Goal: Task Accomplishment & Management: Use online tool/utility

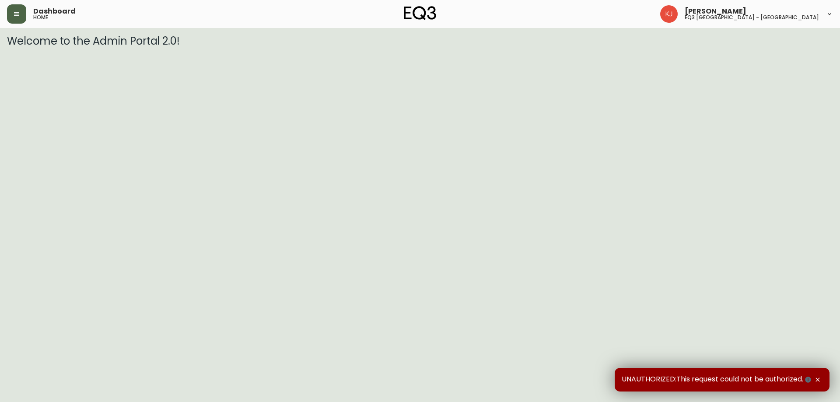
click at [11, 11] on button "button" at bounding box center [16, 13] width 19 height 19
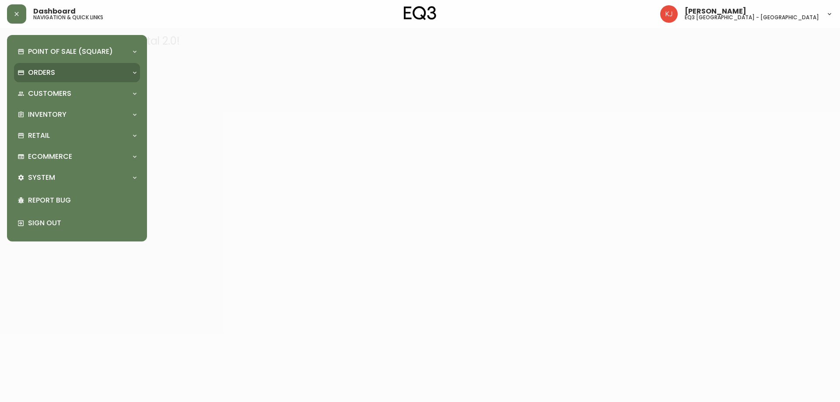
click at [52, 75] on p "Orders" at bounding box center [41, 73] width 27 height 10
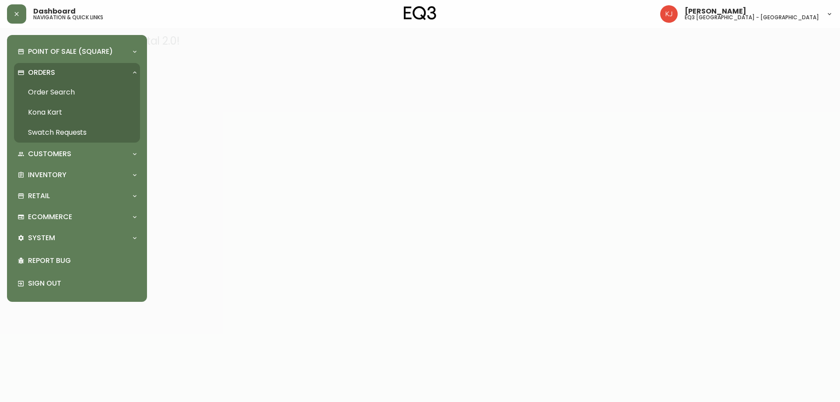
click at [50, 91] on link "Order Search" at bounding box center [77, 92] width 126 height 20
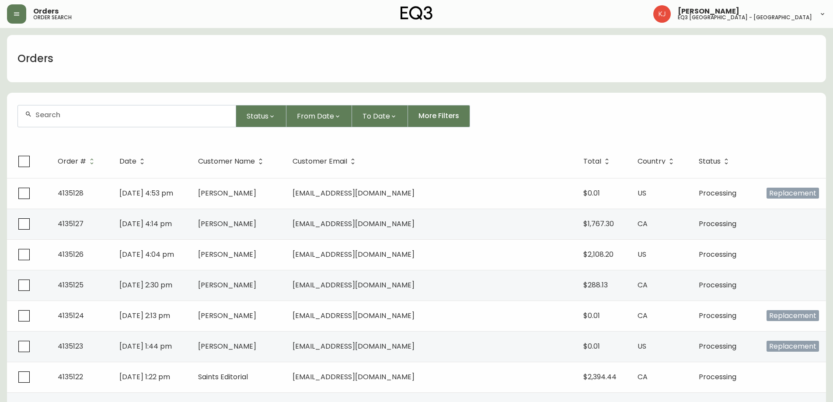
click at [150, 108] on div at bounding box center [127, 115] width 218 height 21
paste input "4133450"
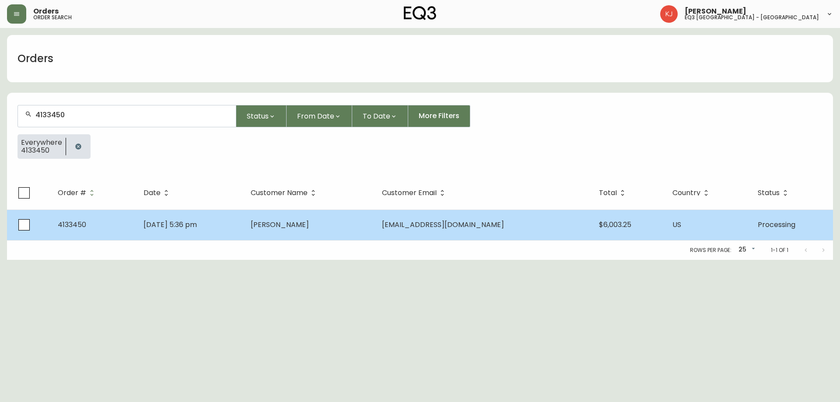
type input "4133450"
click at [244, 227] on td "May 31 2025, 5:36 pm" at bounding box center [189, 225] width 107 height 31
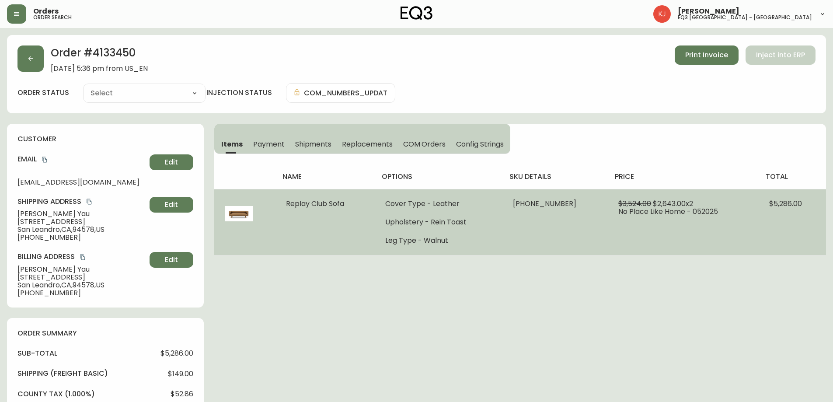
type input "Processing"
select select "PROCESSING"
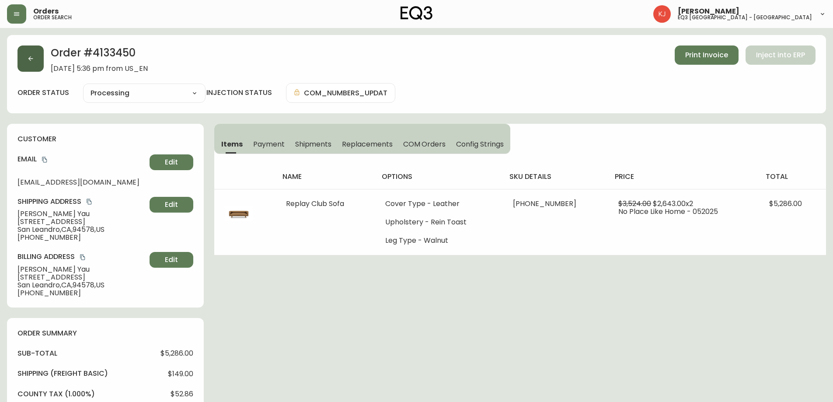
click at [29, 58] on icon "button" at bounding box center [30, 58] width 5 height 5
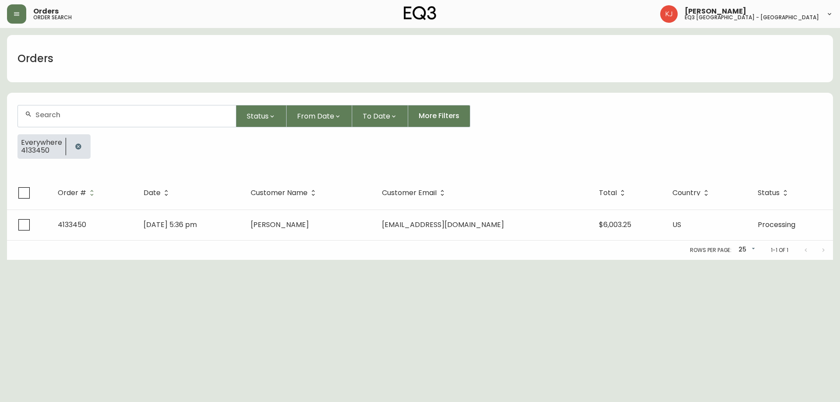
click at [76, 150] on button "button" at bounding box center [78, 146] width 17 height 17
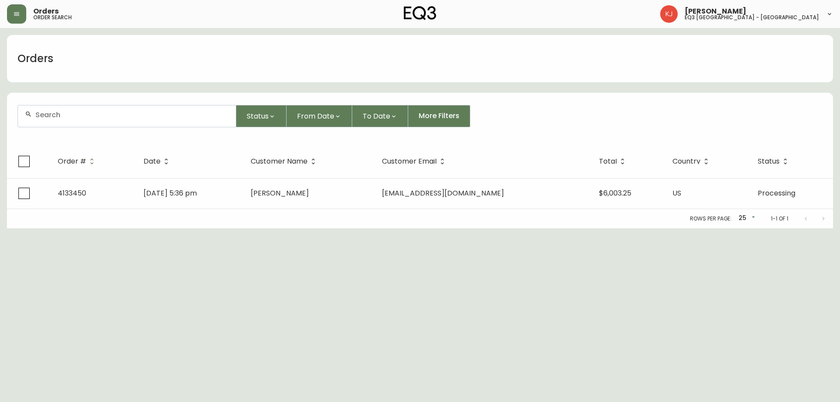
click at [61, 117] on input "text" at bounding box center [131, 115] width 193 height 8
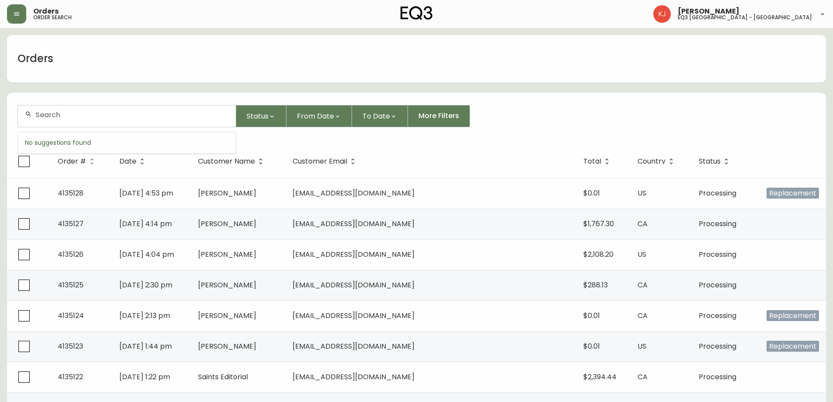
paste input "4133444"
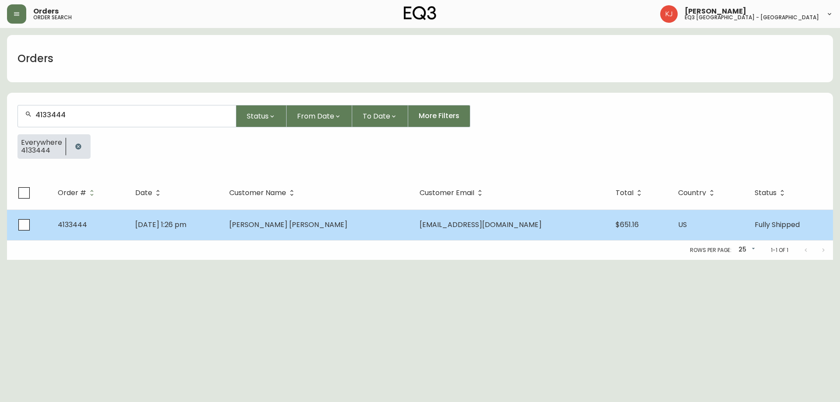
type input "4133444"
click at [318, 226] on span "Nina Aruba Arends" at bounding box center [288, 225] width 118 height 10
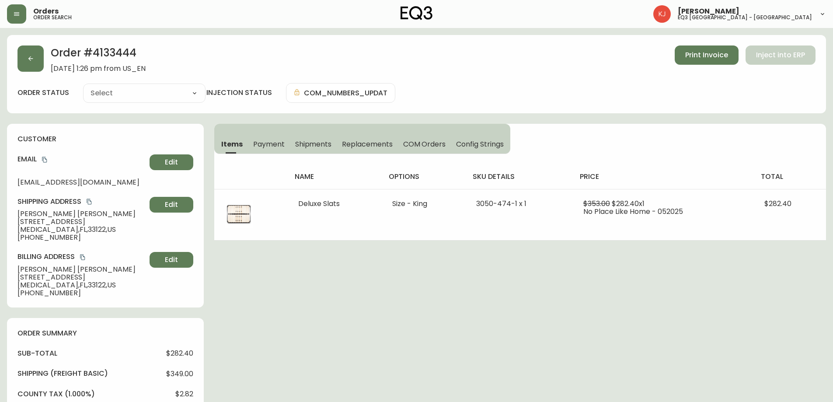
type input "Fully Shipped"
select select "FULLY_SHIPPED"
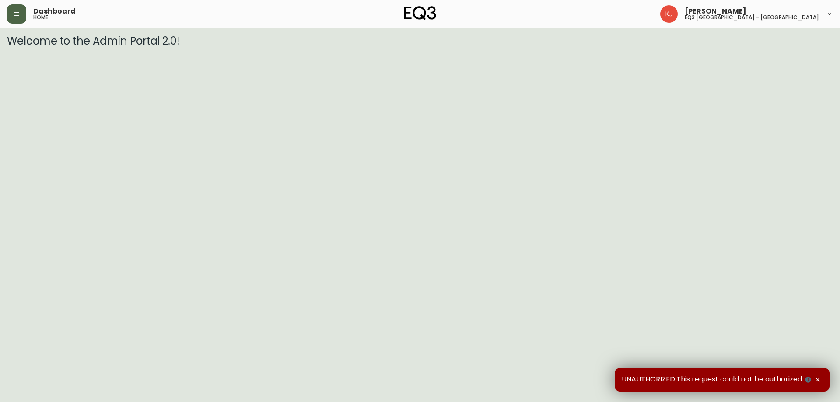
click at [15, 11] on icon "button" at bounding box center [16, 13] width 7 height 7
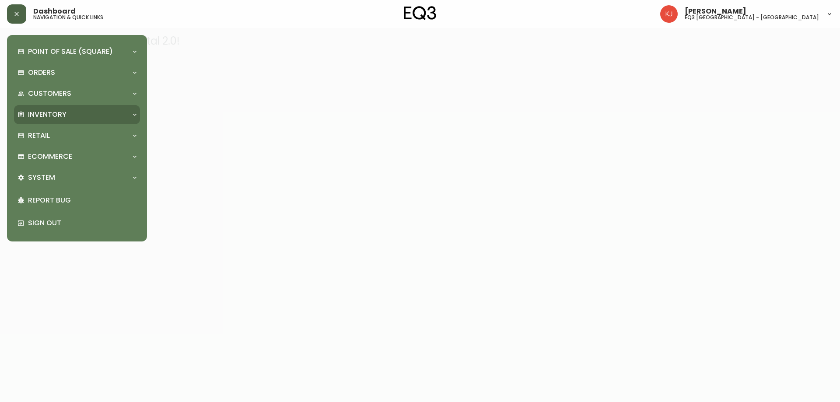
click at [63, 112] on p "Inventory" at bounding box center [47, 115] width 38 height 10
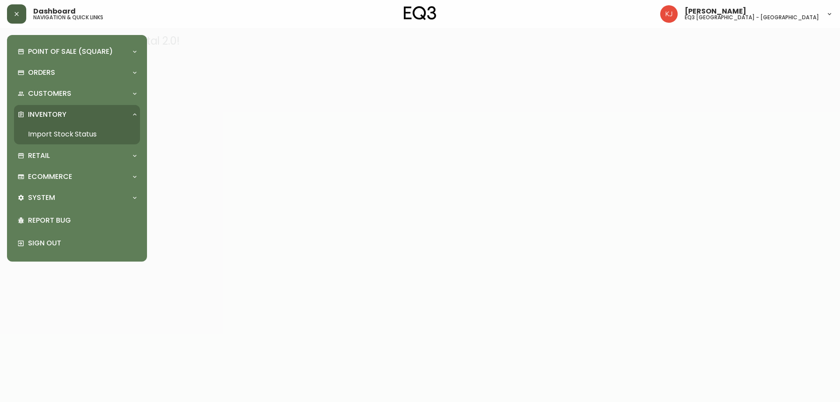
click at [81, 134] on link "Import Stock Status" at bounding box center [77, 134] width 126 height 20
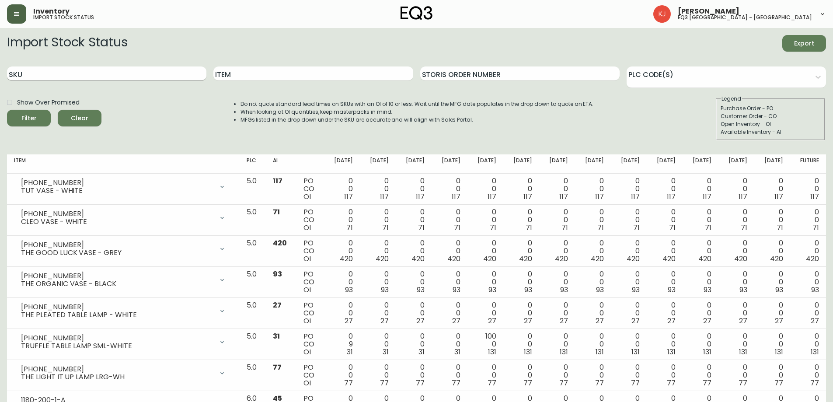
click at [133, 77] on input "SKU" at bounding box center [106, 73] width 199 height 14
paste input "[PHONE_NUMBER]"
click at [7, 110] on button "Filter" at bounding box center [29, 118] width 44 height 17
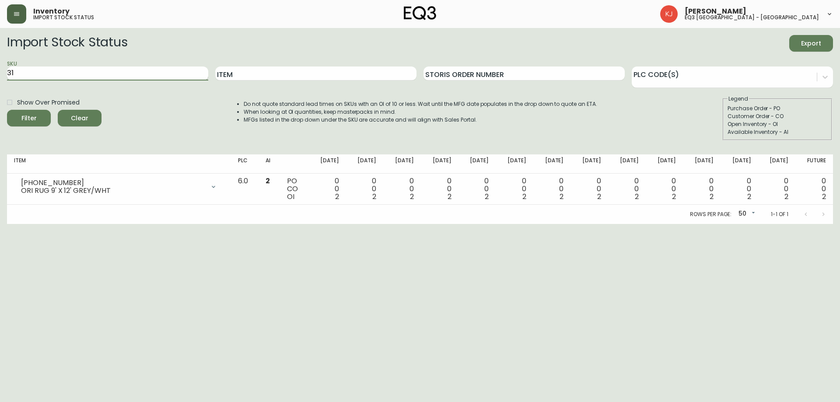
type input "3"
type input "ori"
click at [7, 110] on button "Filter" at bounding box center [29, 118] width 44 height 17
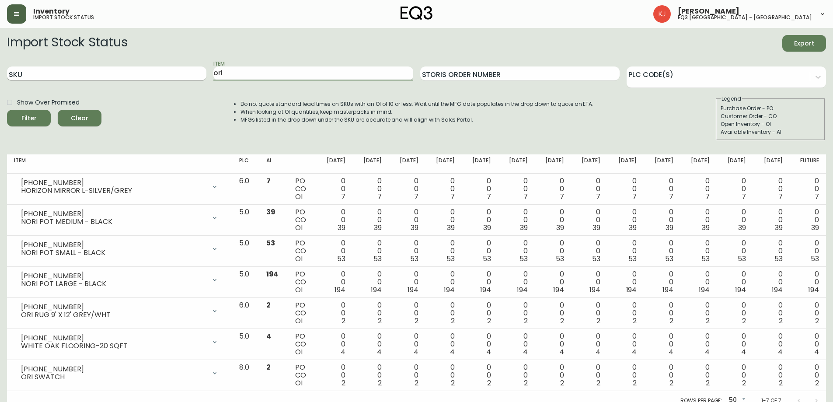
type input "ori"
click at [7, 110] on button "Filter" at bounding box center [29, 118] width 44 height 17
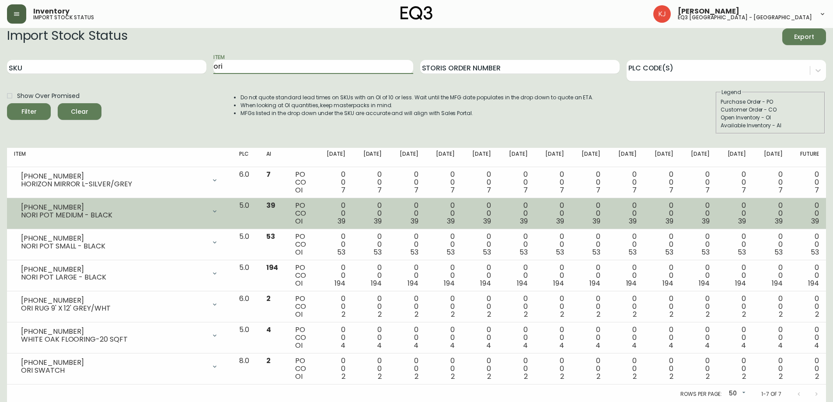
scroll to position [8, 0]
